Goal: Transaction & Acquisition: Download file/media

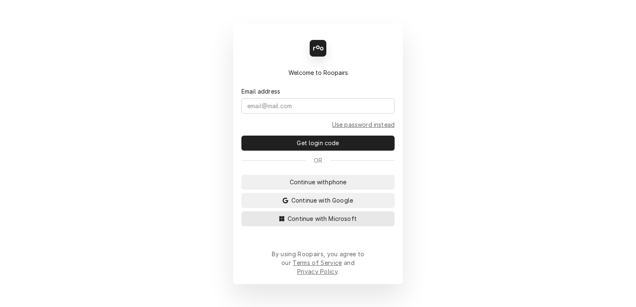
click at [347, 222] on span "Continue with Microsoft" at bounding box center [322, 218] width 72 height 9
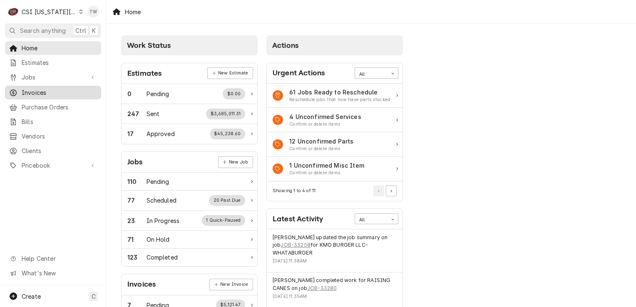
click at [45, 90] on span "Invoices" at bounding box center [59, 92] width 75 height 9
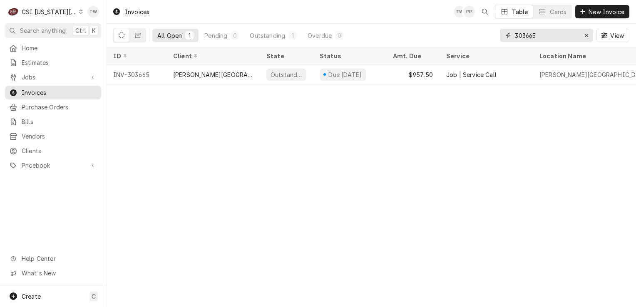
click at [542, 34] on input "303665" at bounding box center [546, 35] width 62 height 13
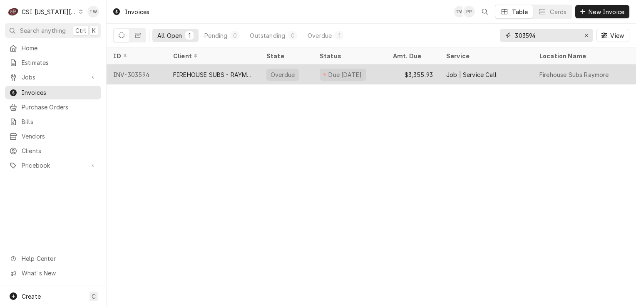
type input "303594"
click at [225, 70] on div "FIREHOUSE SUBS - RAYMORE" at bounding box center [213, 74] width 80 height 9
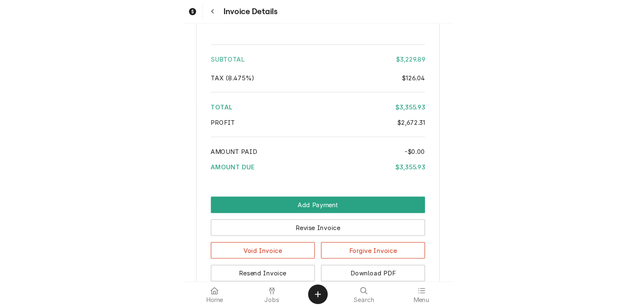
scroll to position [2123, 0]
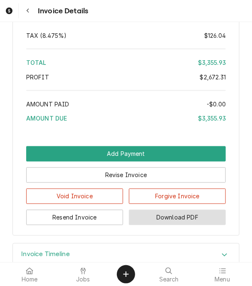
click at [168, 226] on button "Download PDF" at bounding box center [177, 217] width 97 height 15
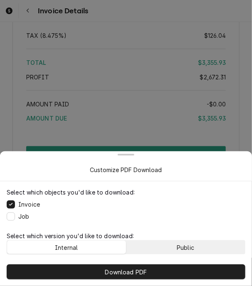
click at [177, 244] on div "Public" at bounding box center [185, 248] width 17 height 9
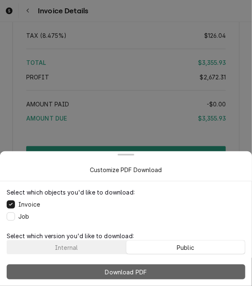
click at [134, 276] on span "Download PDF" at bounding box center [126, 272] width 45 height 9
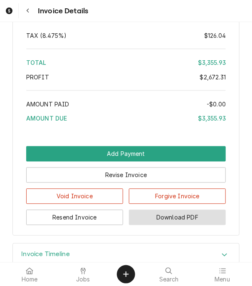
click at [174, 226] on button "Download PDF" at bounding box center [177, 217] width 97 height 15
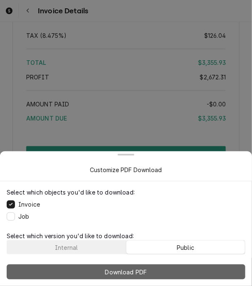
click at [154, 271] on button "Download PDF" at bounding box center [126, 272] width 239 height 15
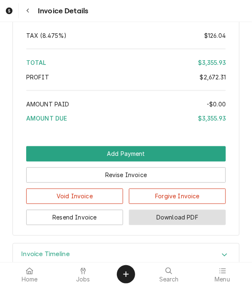
click at [150, 226] on button "Download PDF" at bounding box center [177, 217] width 97 height 15
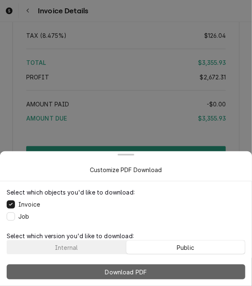
click at [148, 273] on span "Download PDF" at bounding box center [126, 272] width 45 height 9
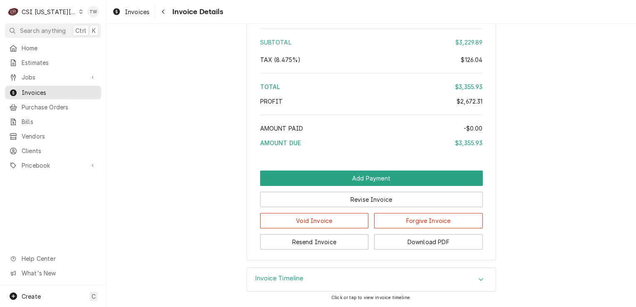
scroll to position [2086, 0]
